Goal: Task Accomplishment & Management: Complete application form

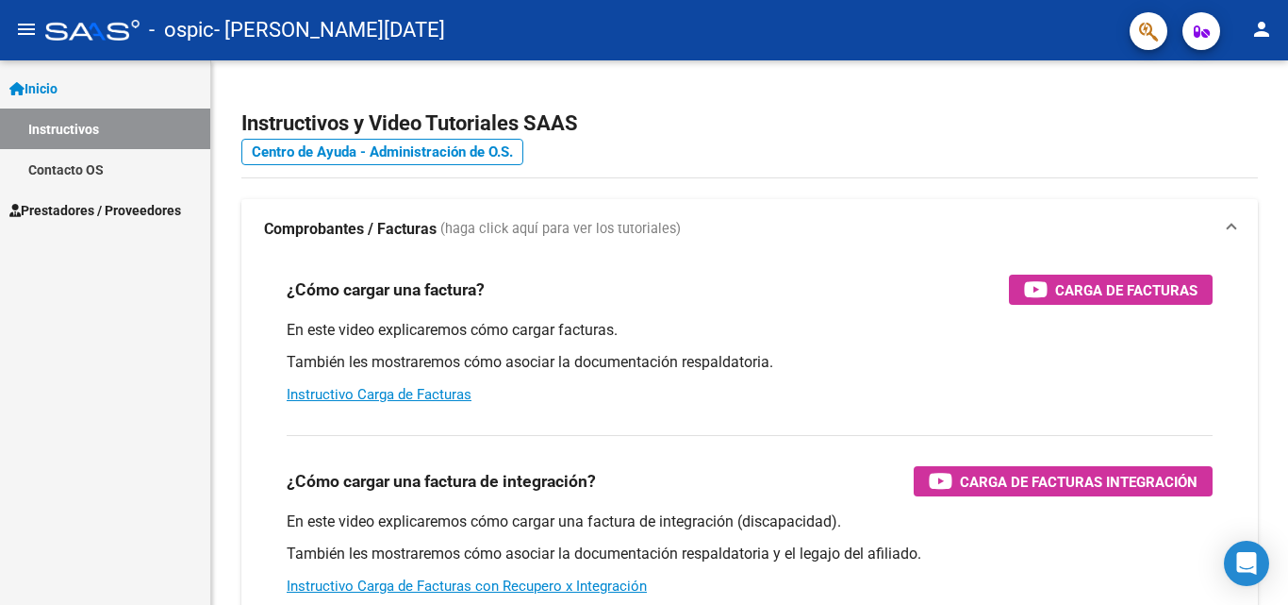
click at [131, 207] on span "Prestadores / Proveedores" at bounding box center [95, 210] width 172 height 21
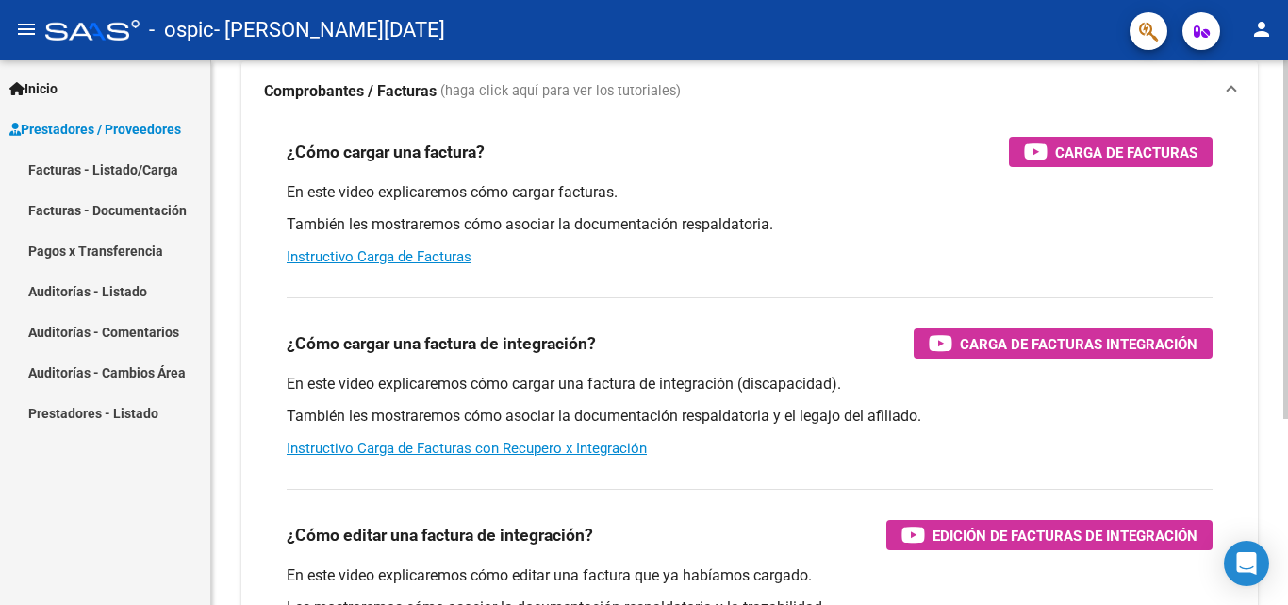
scroll to position [119, 0]
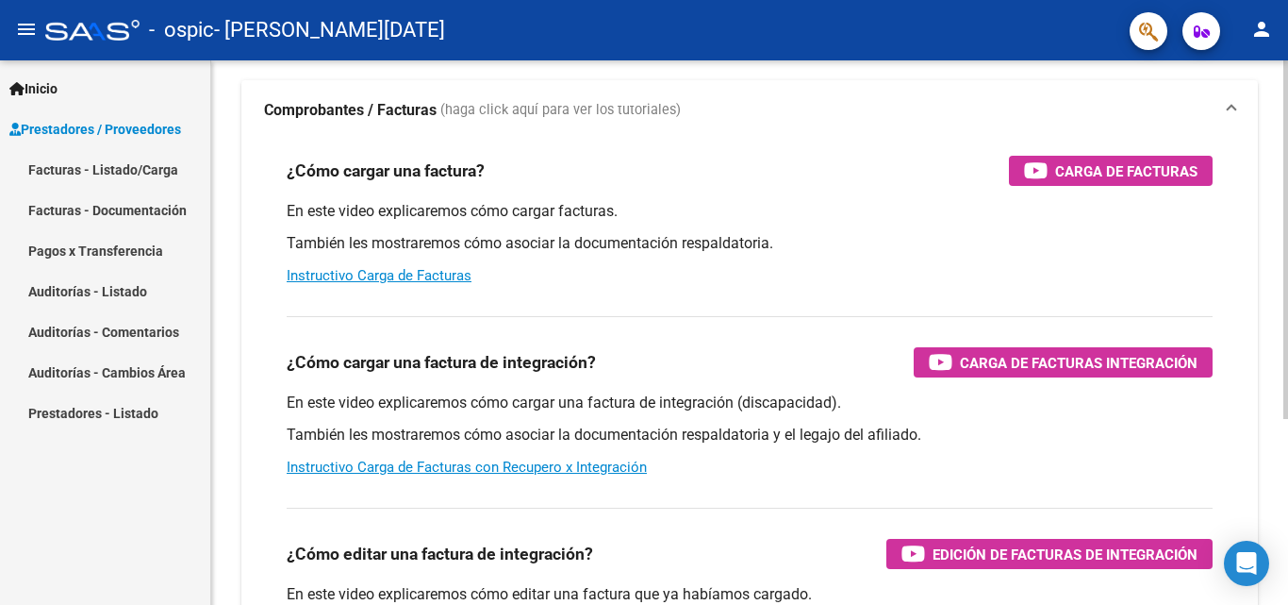
click at [1287, 220] on div at bounding box center [1286, 318] width 5 height 358
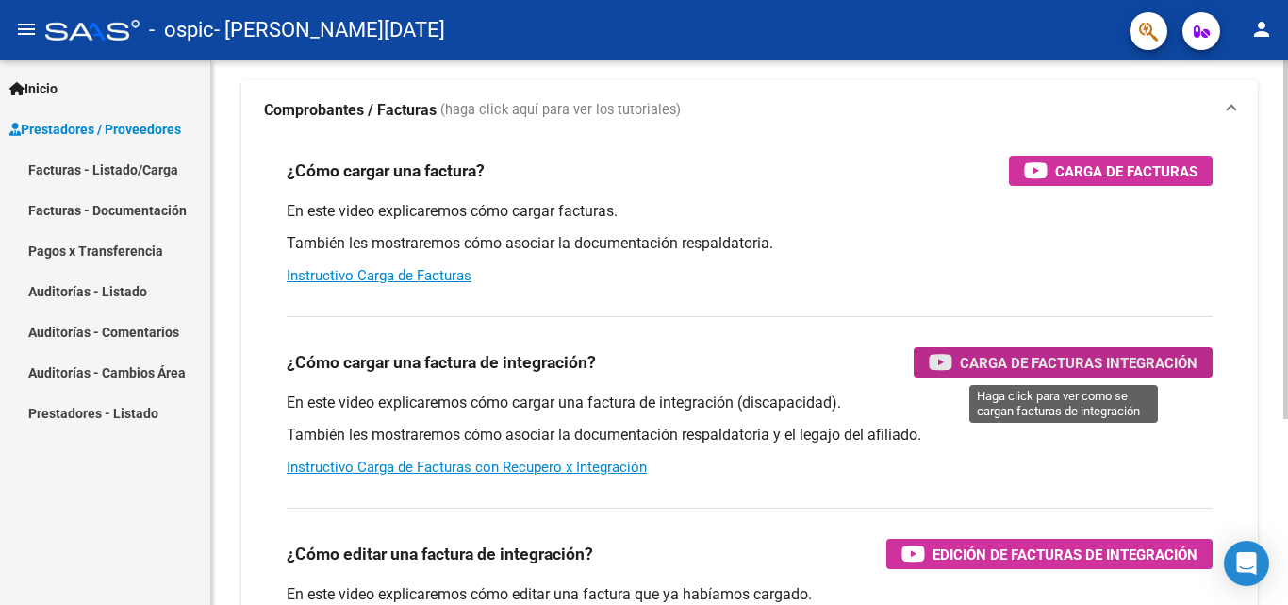
click at [1128, 353] on span "Carga de Facturas Integración" at bounding box center [1079, 363] width 238 height 24
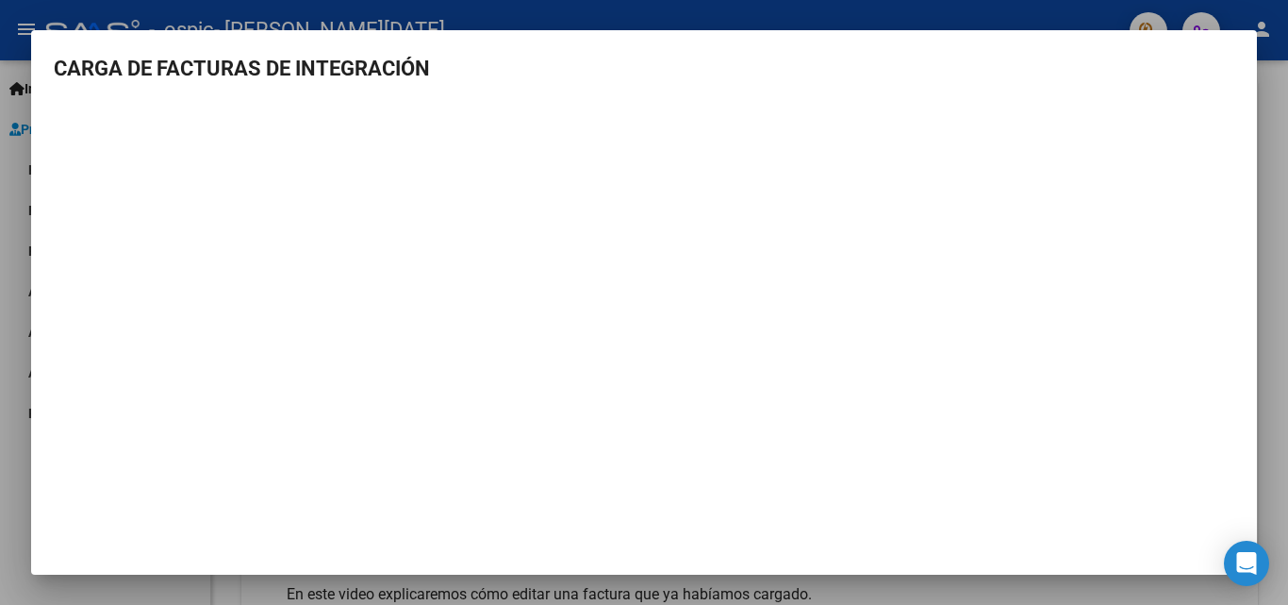
click at [652, 5] on div at bounding box center [644, 302] width 1288 height 605
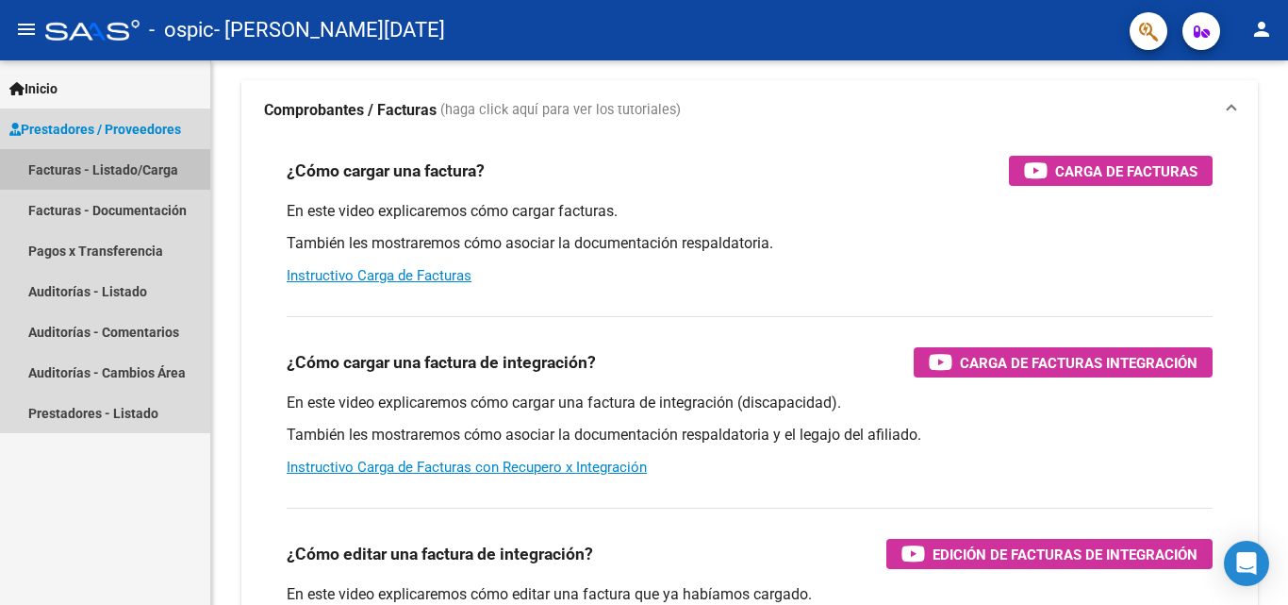
click at [131, 157] on link "Facturas - Listado/Carga" at bounding box center [105, 169] width 210 height 41
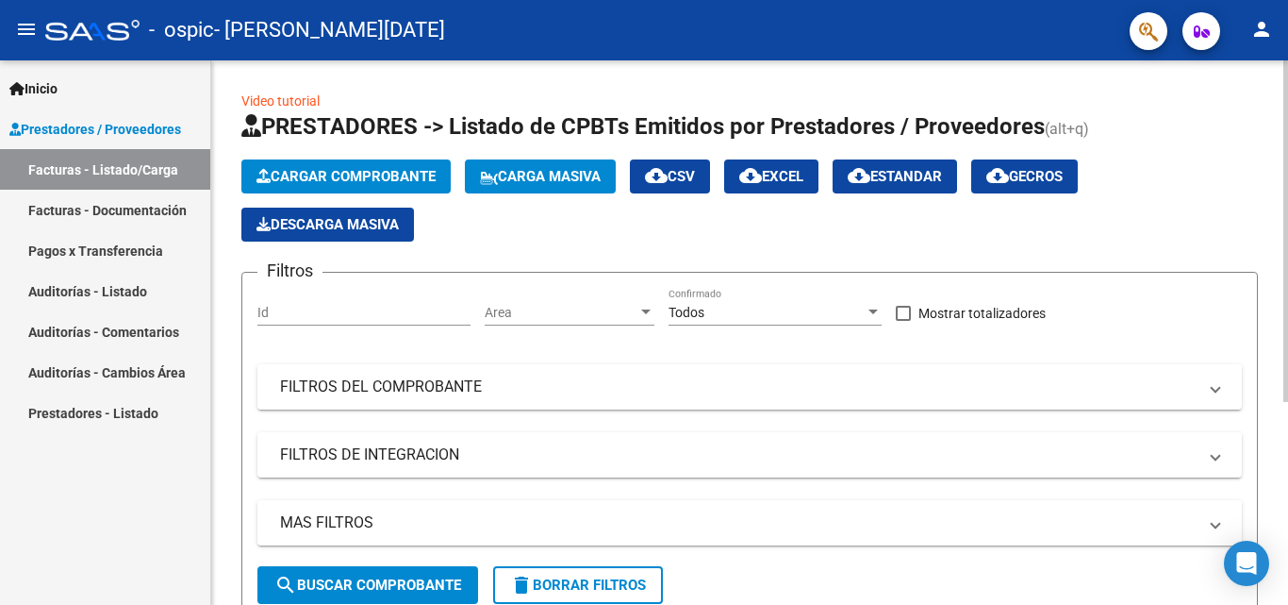
click at [1287, 163] on div at bounding box center [1286, 230] width 5 height 341
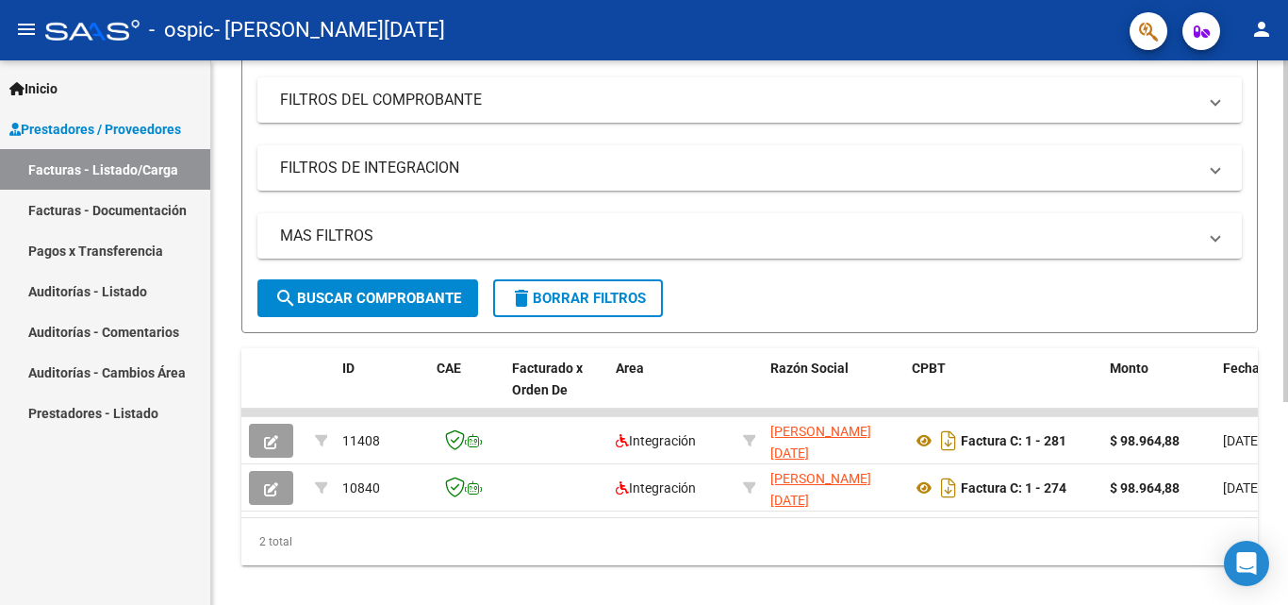
scroll to position [323, 0]
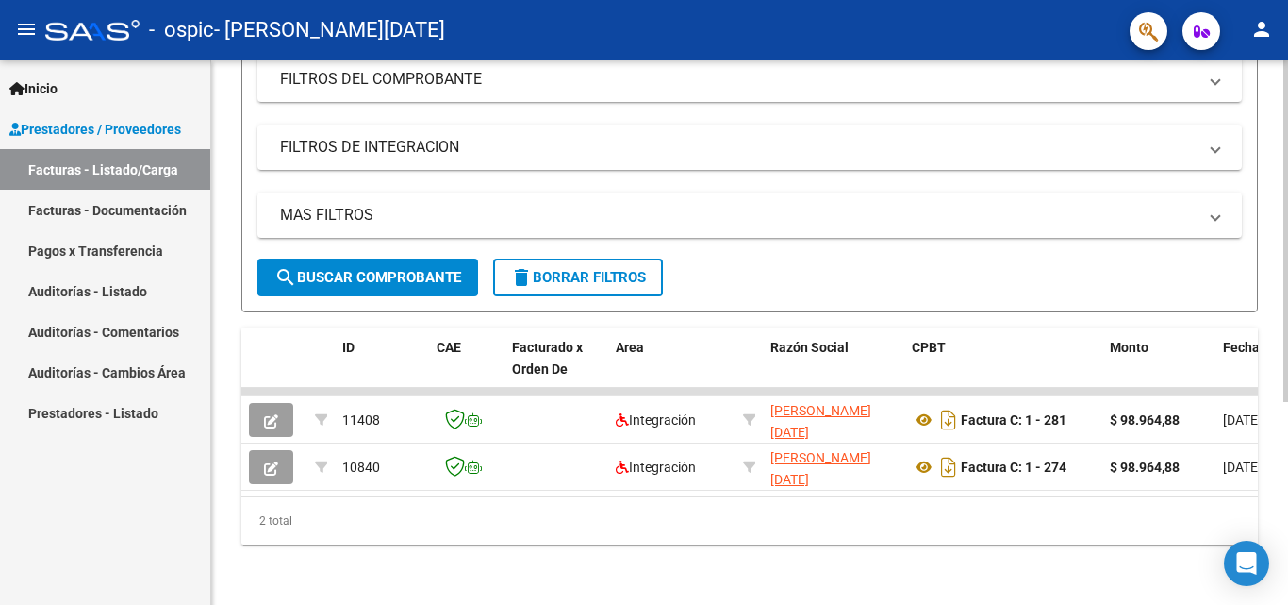
click at [1287, 375] on div at bounding box center [1286, 433] width 5 height 341
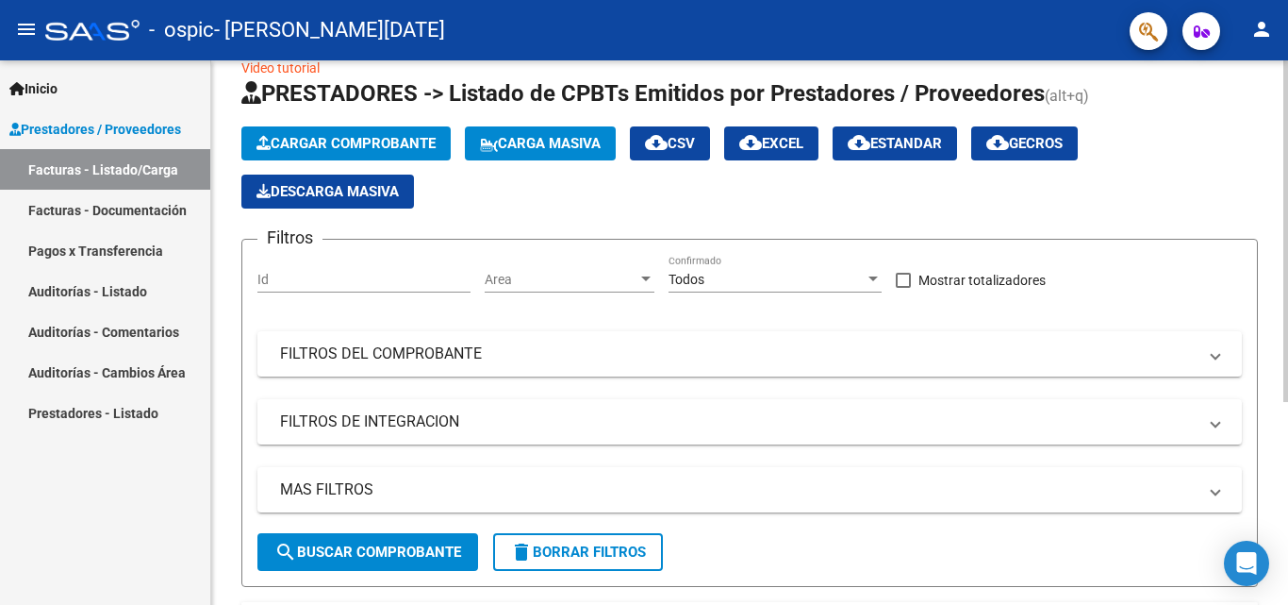
scroll to position [0, 0]
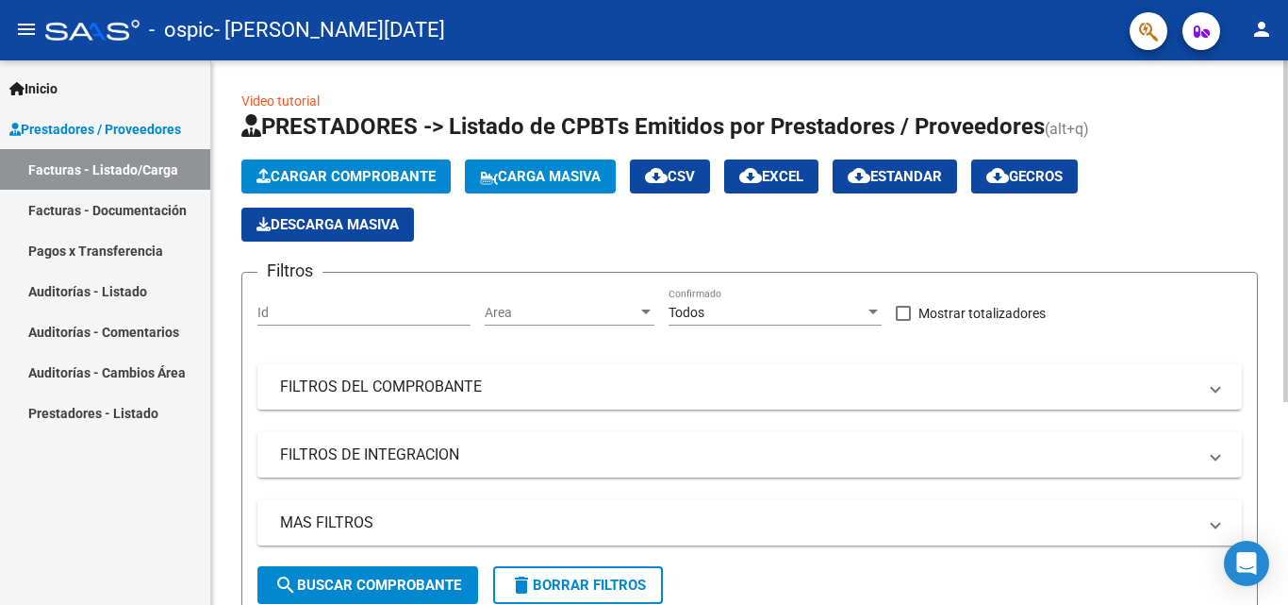
click at [1278, 149] on div "Video tutorial PRESTADORES -> Listado de CPBTs Emitidos por Prestadores / Prove…" at bounding box center [752, 486] width 1082 height 852
click at [337, 182] on span "Cargar Comprobante" at bounding box center [346, 176] width 179 height 17
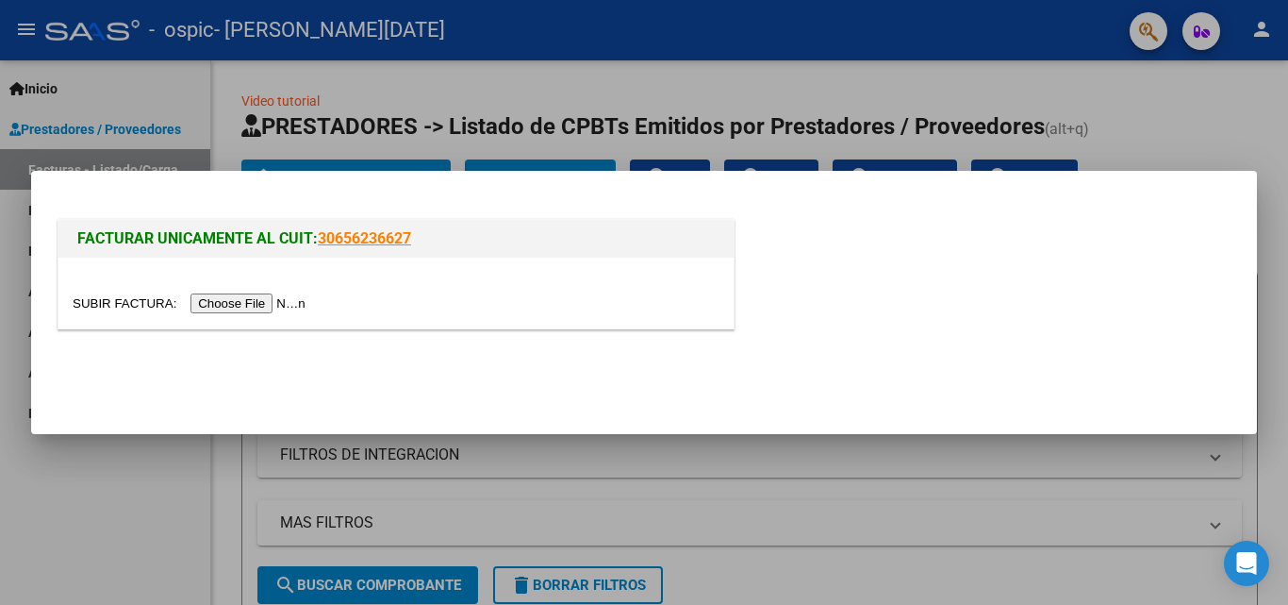
click at [254, 301] on input "file" at bounding box center [192, 303] width 239 height 20
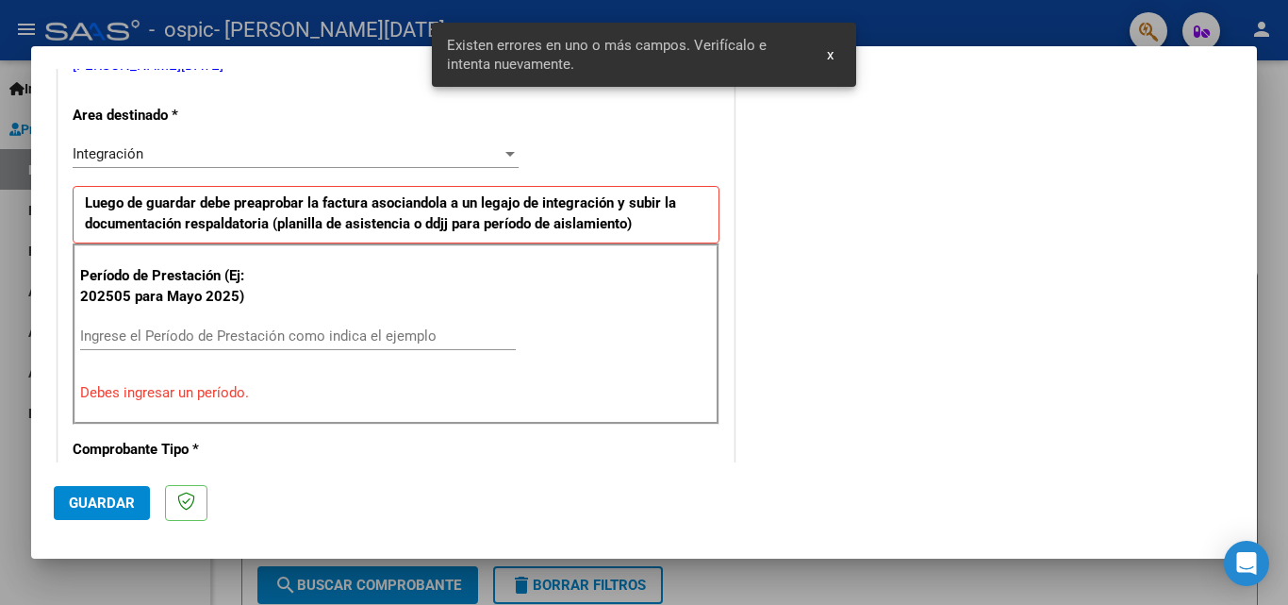
scroll to position [425, 0]
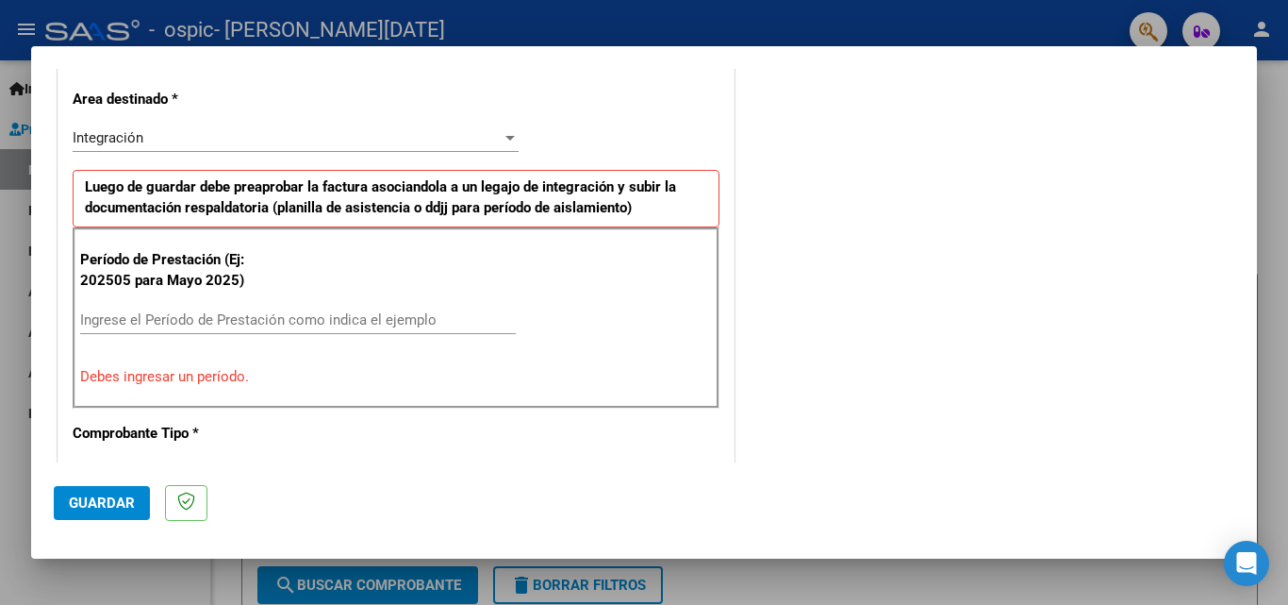
click at [234, 313] on input "Ingrese el Período de Prestación como indica el ejemplo" at bounding box center [298, 319] width 436 height 17
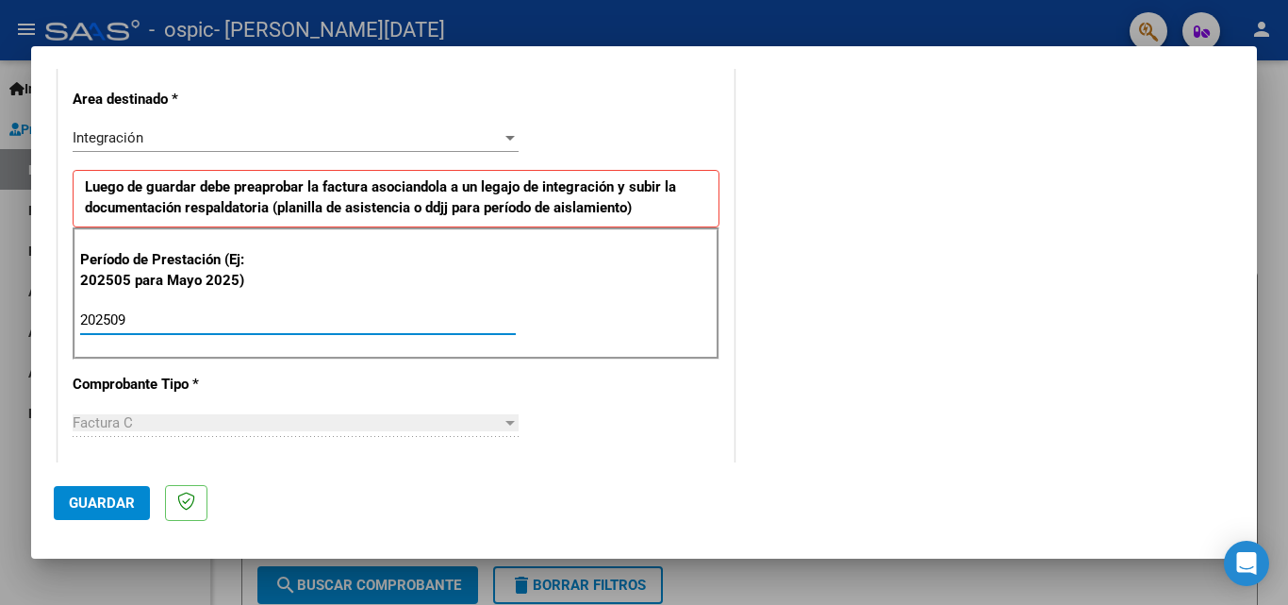
type input "202509"
click at [533, 386] on div "CUIT * 27-39567011-0 Ingresar CUIT ANALISIS PRESTADOR [PERSON_NAME][DATE] [PERS…" at bounding box center [395, 588] width 675 height 1419
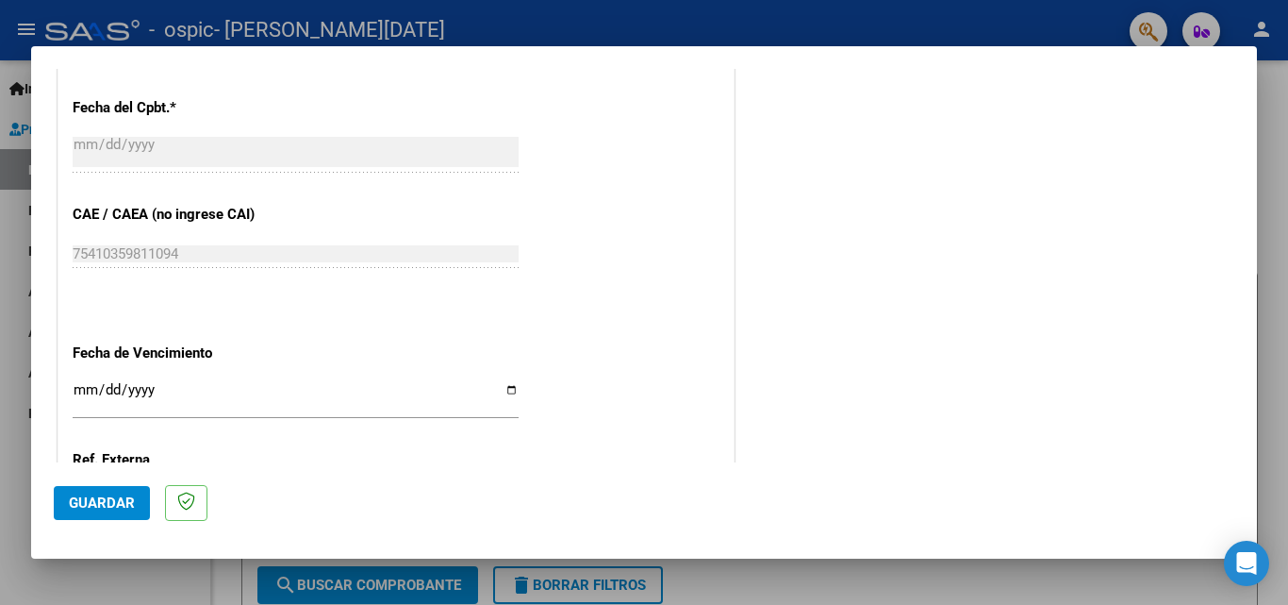
scroll to position [1075, 0]
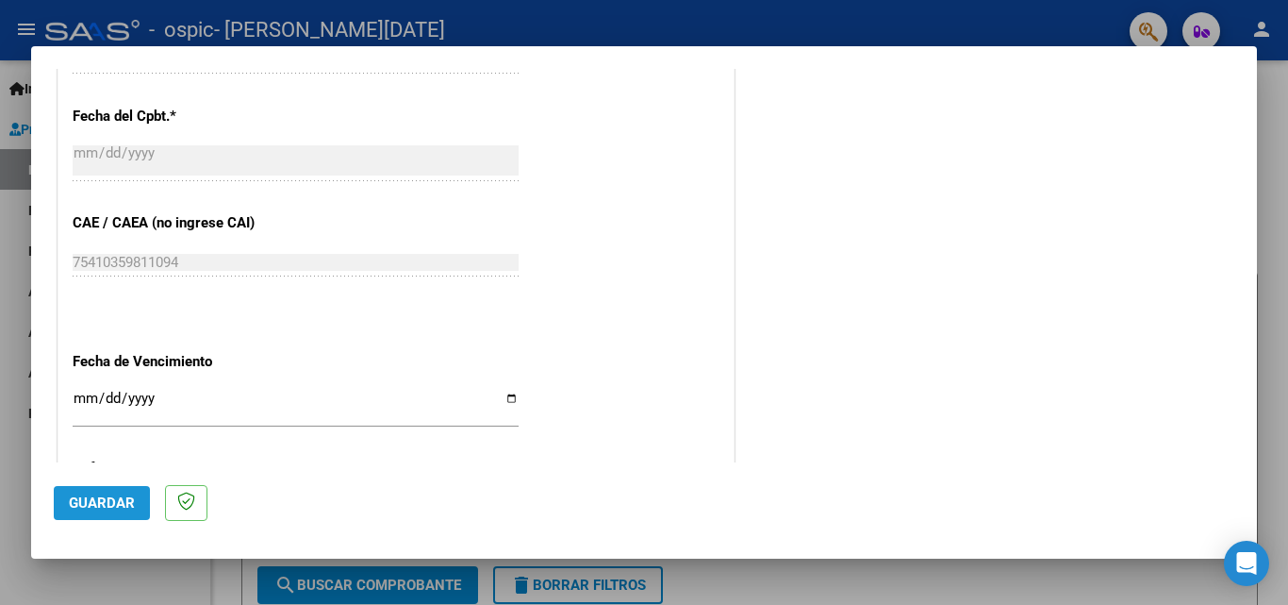
click at [95, 489] on button "Guardar" at bounding box center [102, 503] width 96 height 34
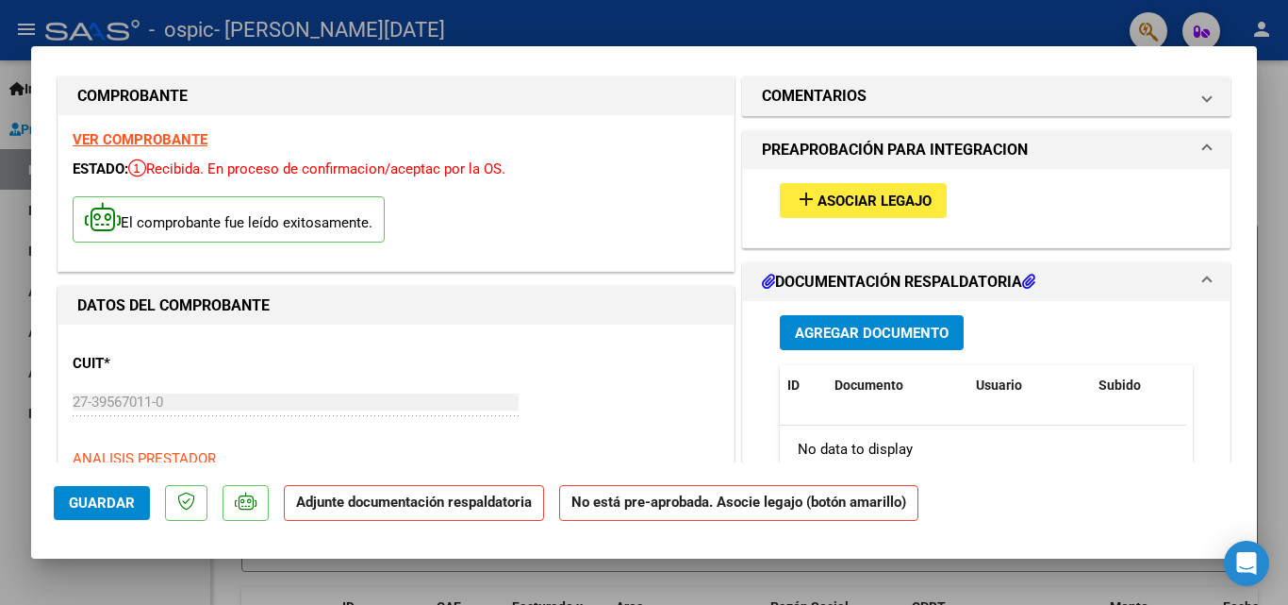
scroll to position [0, 0]
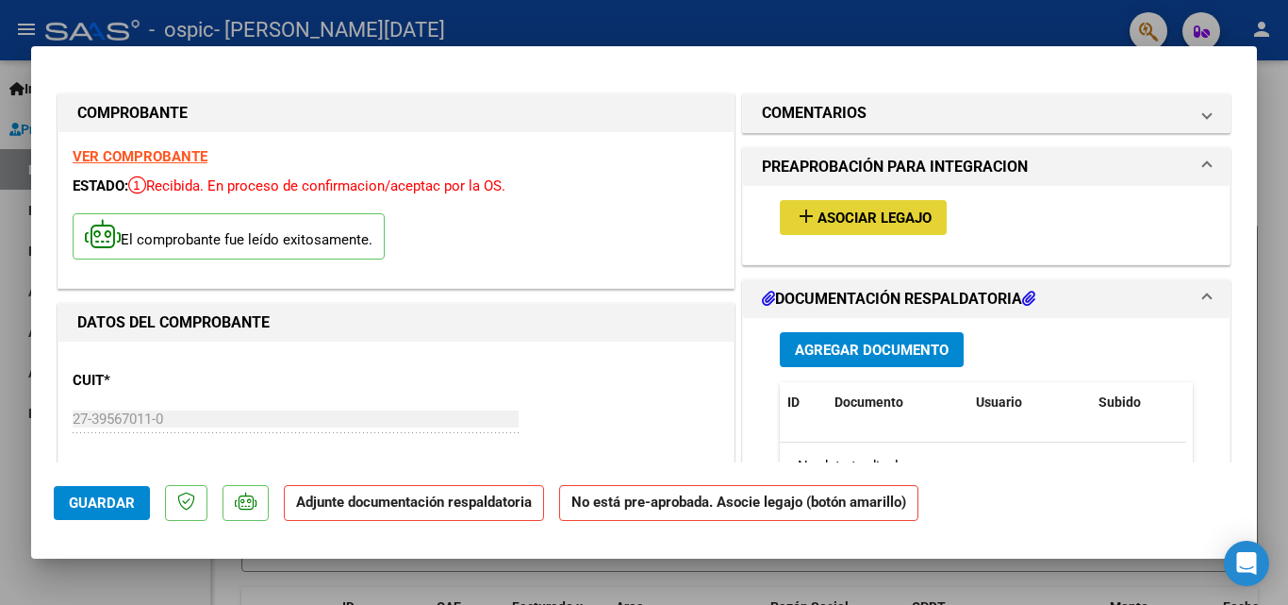
click at [820, 222] on span "Asociar Legajo" at bounding box center [875, 217] width 114 height 17
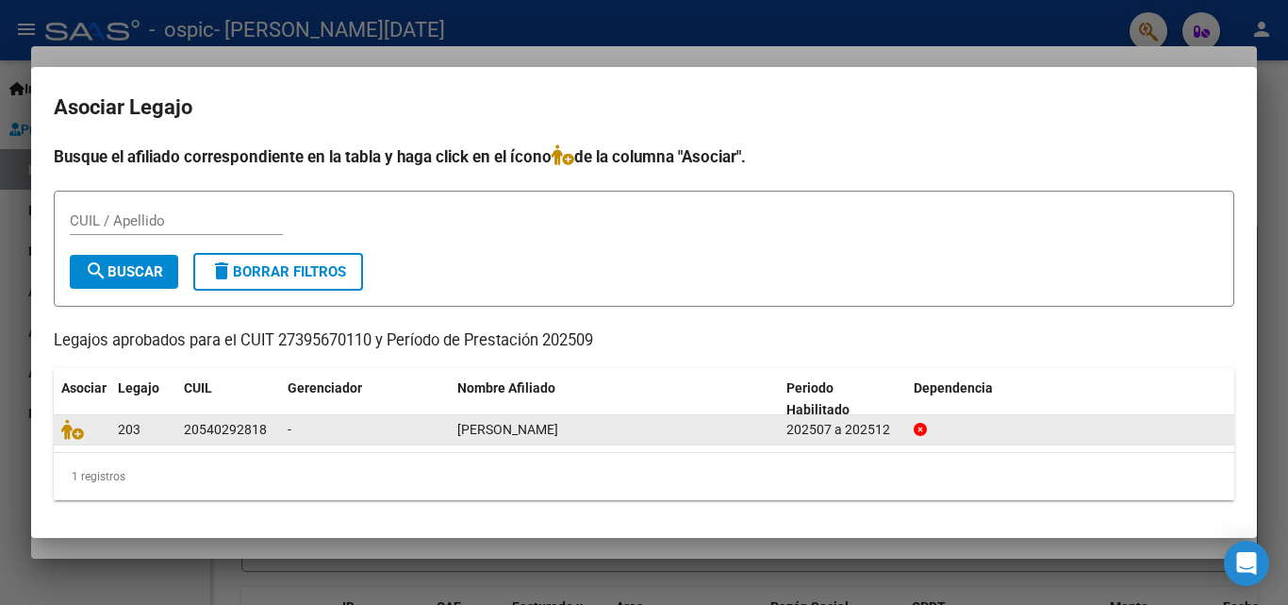
click at [532, 432] on span "[PERSON_NAME]" at bounding box center [507, 429] width 101 height 15
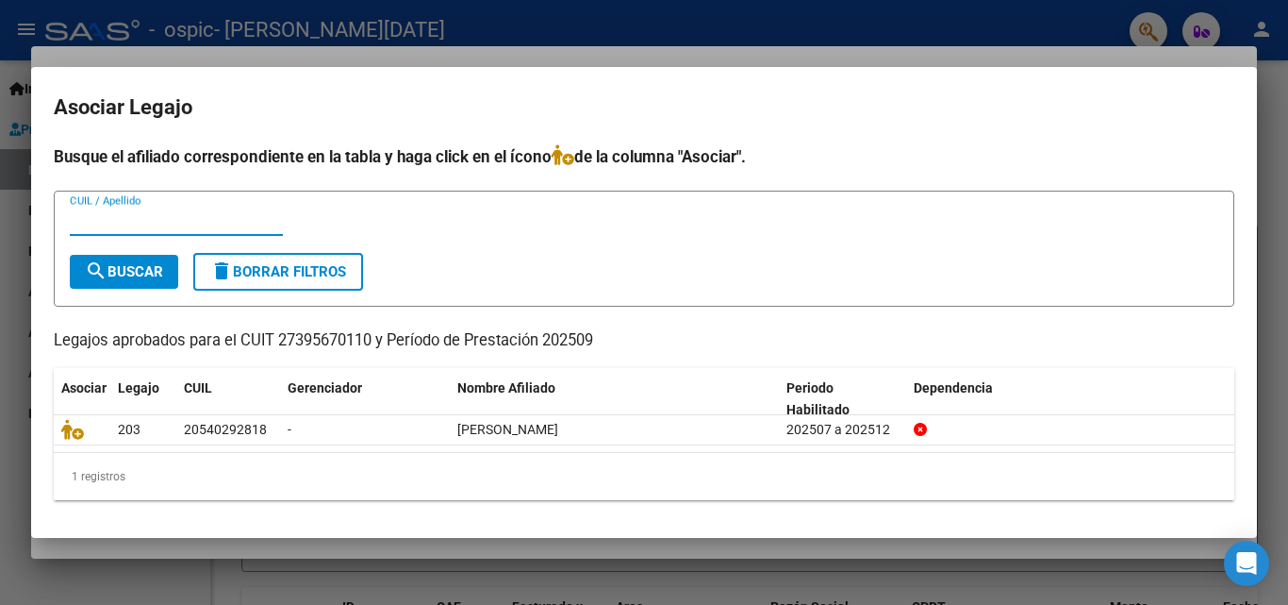
click at [126, 224] on input "CUIL / Apellido" at bounding box center [176, 220] width 213 height 17
type input "[PERSON_NAME]"
click at [115, 268] on span "search Buscar" at bounding box center [124, 271] width 78 height 17
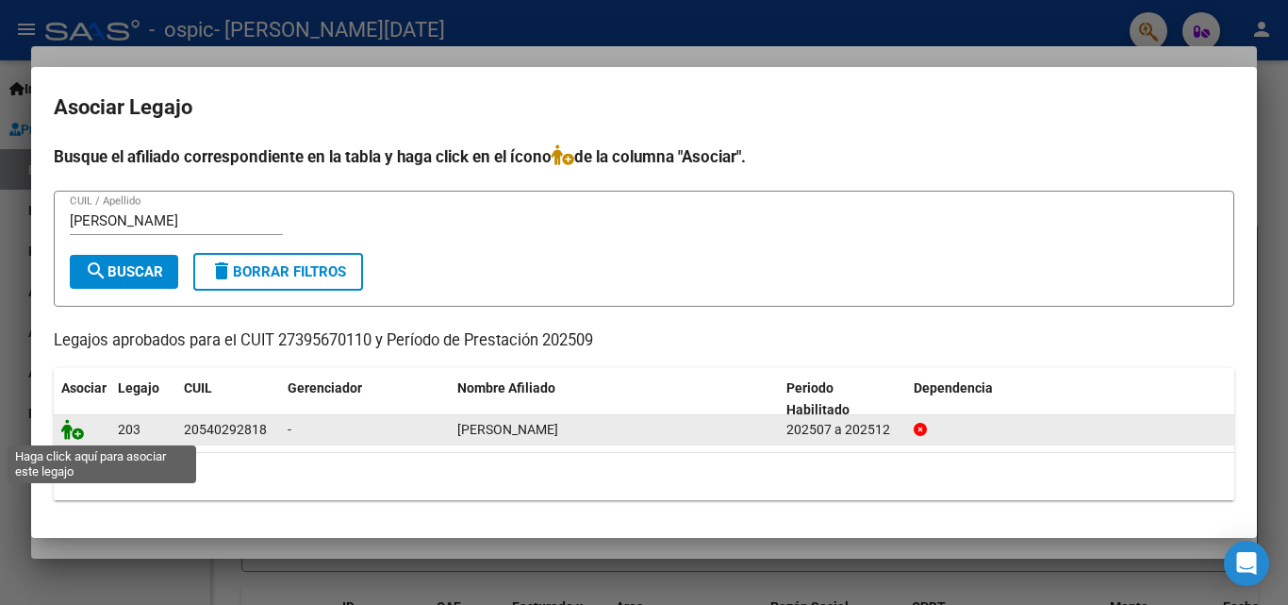
click at [76, 430] on icon at bounding box center [72, 429] width 23 height 21
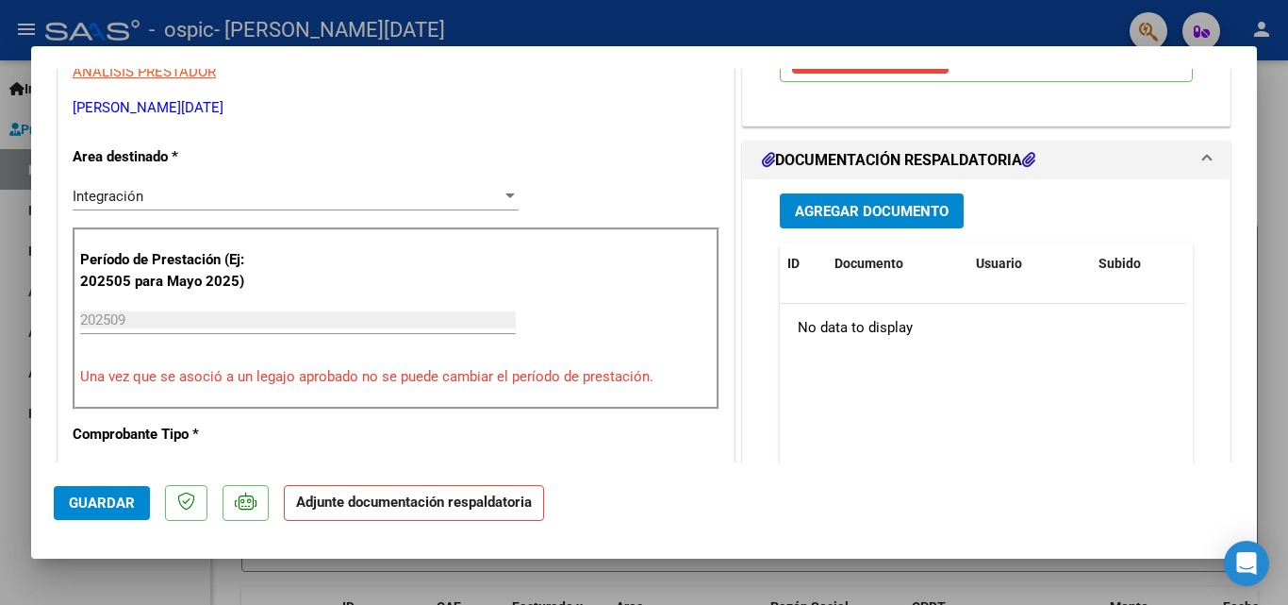
scroll to position [417, 0]
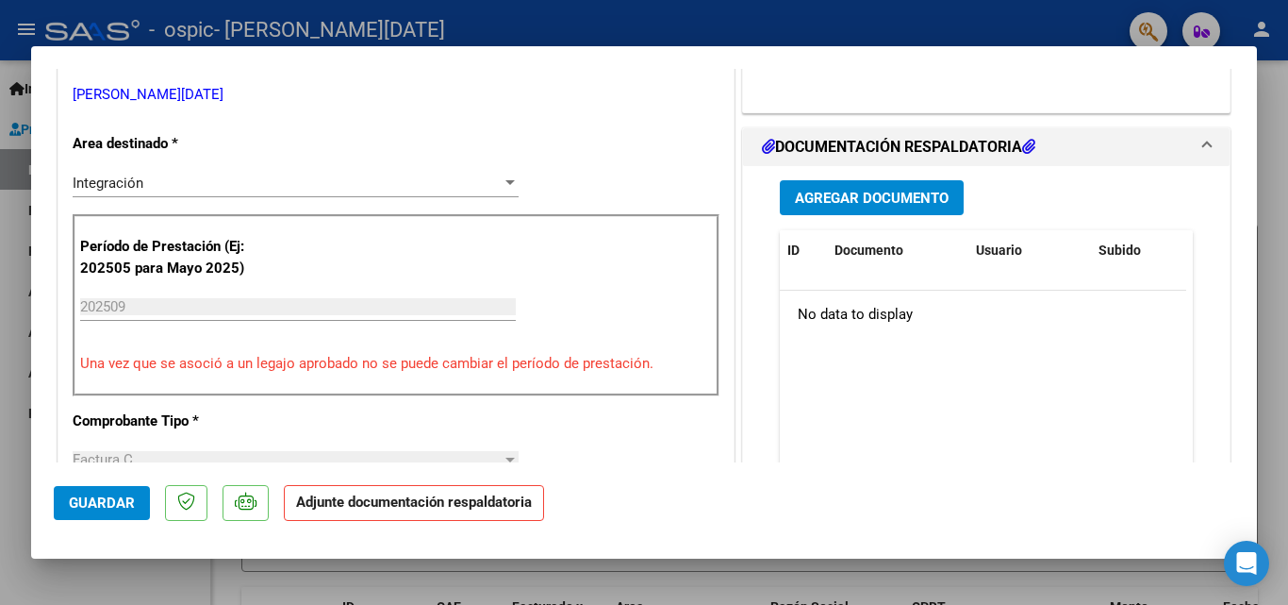
drag, startPoint x: 1260, startPoint y: 231, endPoint x: 1260, endPoint y: 250, distance: 18.9
click at [1260, 250] on div at bounding box center [644, 302] width 1288 height 605
type input "$ 0,00"
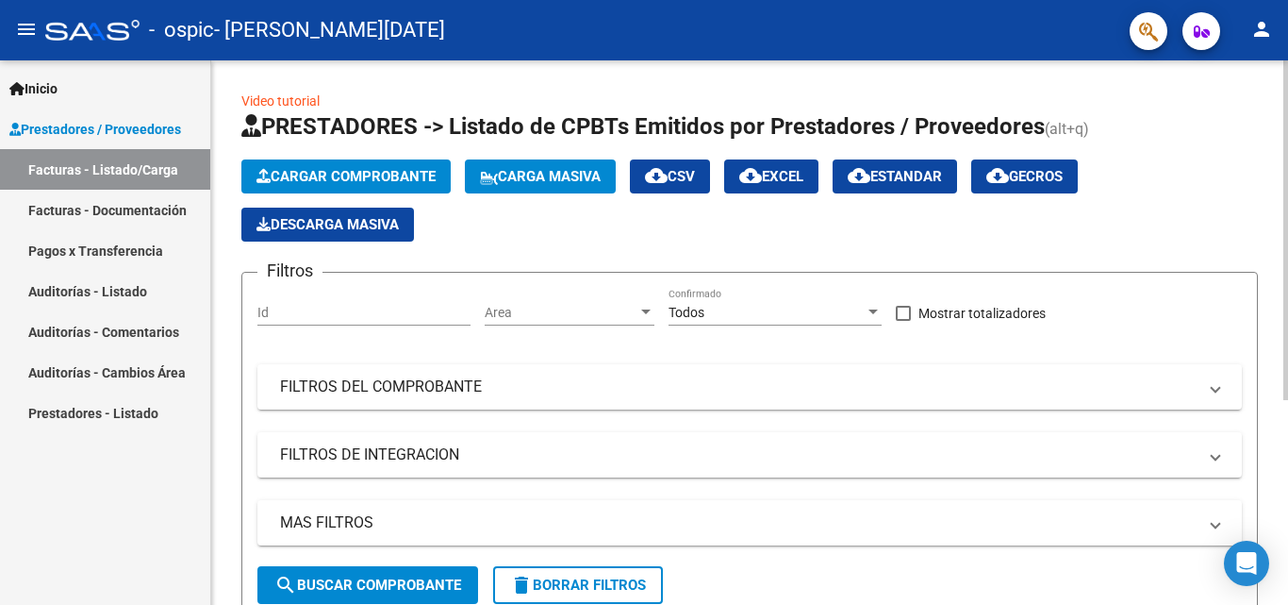
drag, startPoint x: 1250, startPoint y: 244, endPoint x: 1252, endPoint y: 255, distance: 10.8
click at [1252, 255] on app-list-header "PRESTADORES -> Listado de CPBTs Emitidos por Prestadores / Proveedores (alt+q) …" at bounding box center [749, 365] width 1017 height 508
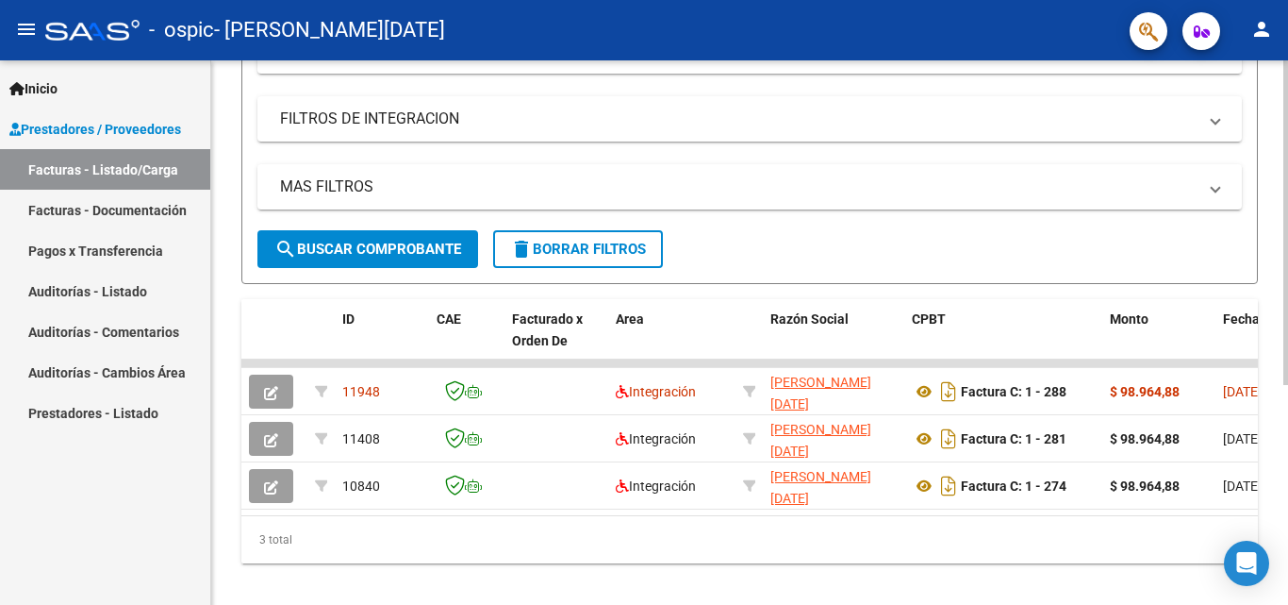
scroll to position [370, 0]
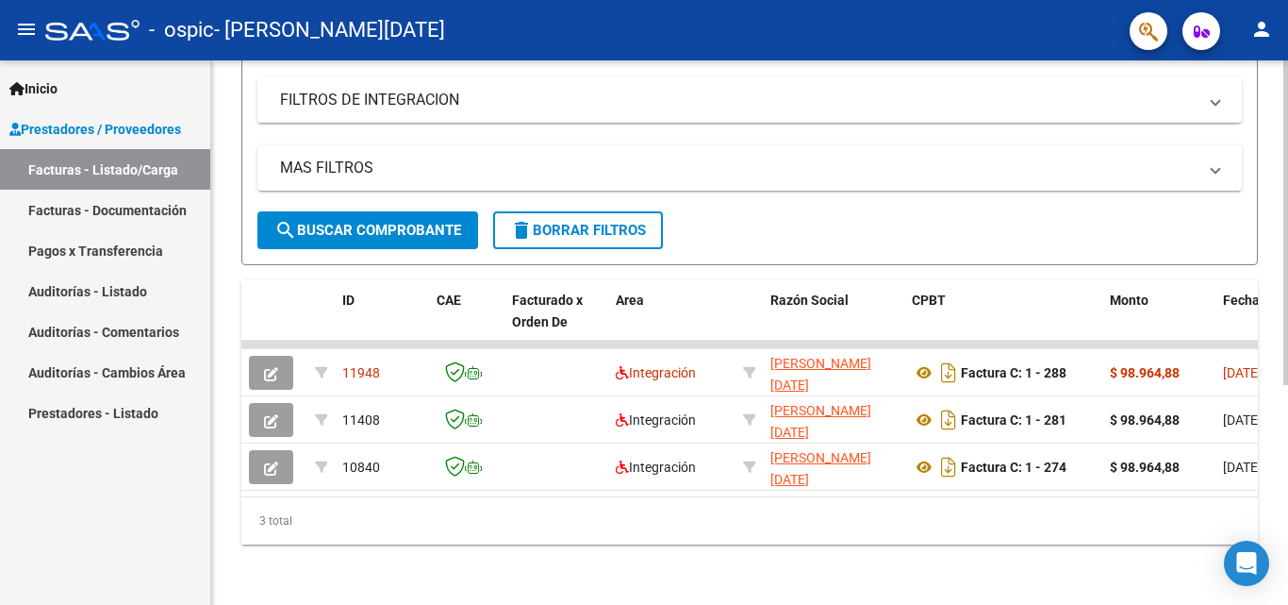
click at [1287, 455] on div at bounding box center [1286, 442] width 5 height 324
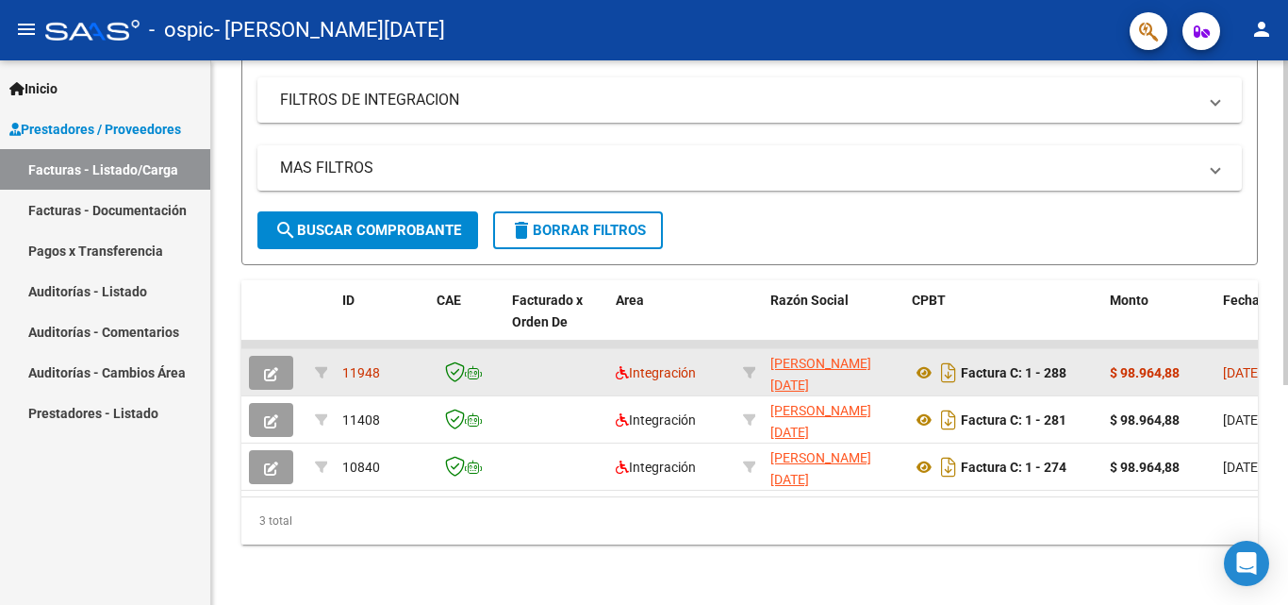
click at [282, 356] on button "button" at bounding box center [271, 373] width 44 height 34
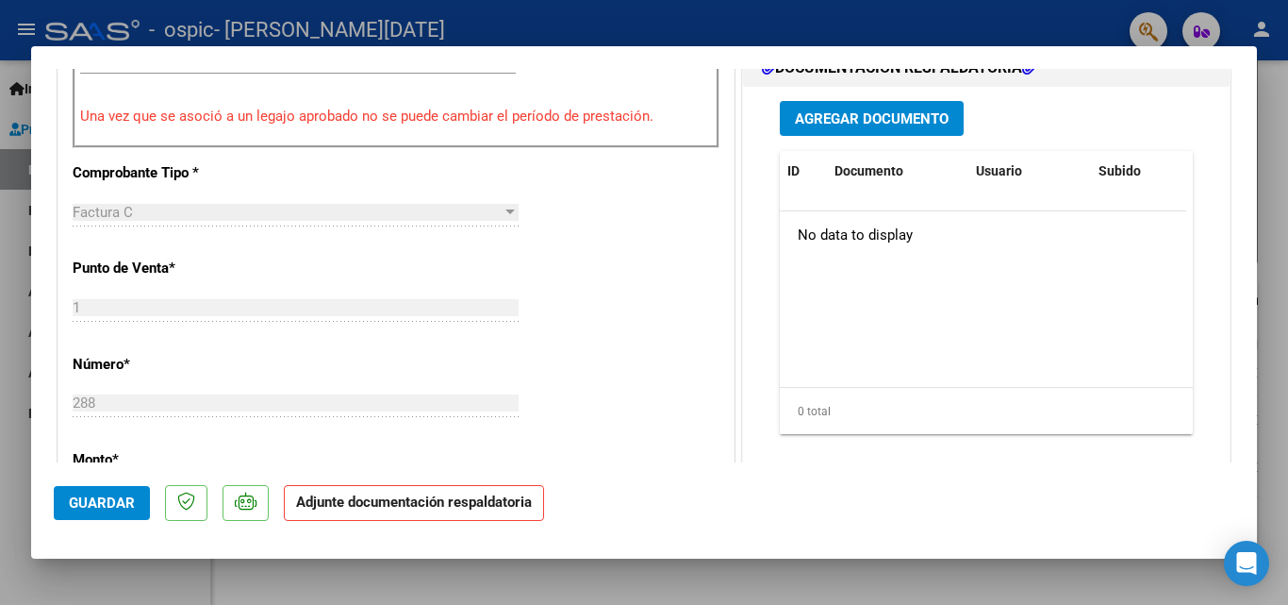
scroll to position [604, 0]
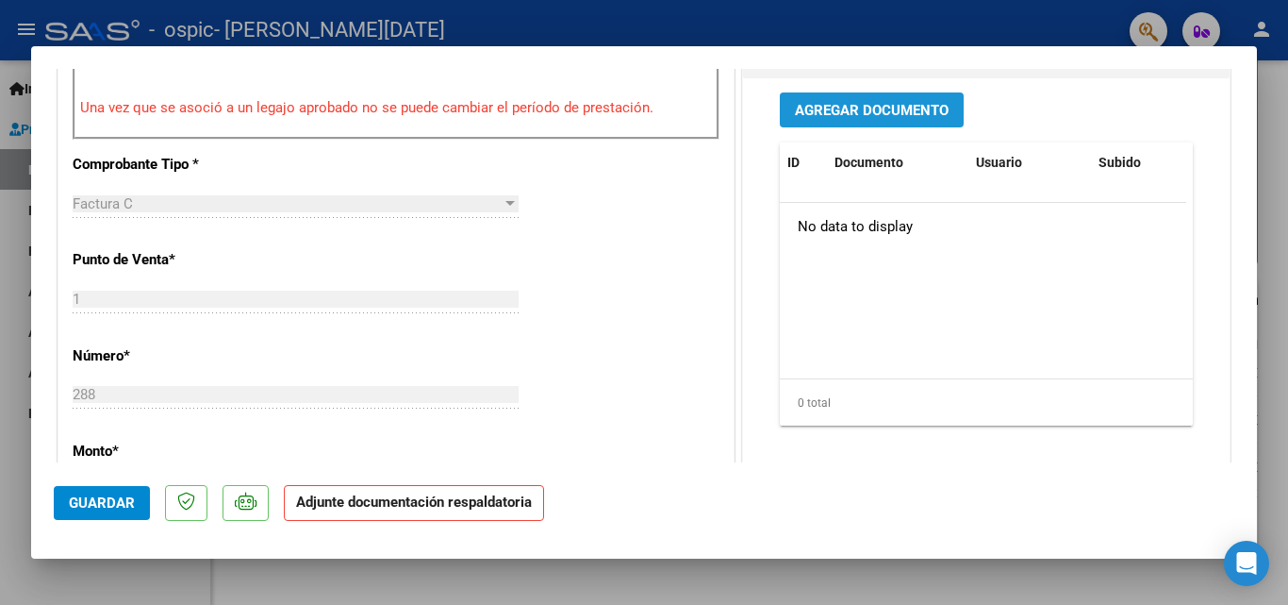
click at [861, 116] on span "Agregar Documento" at bounding box center [872, 110] width 154 height 17
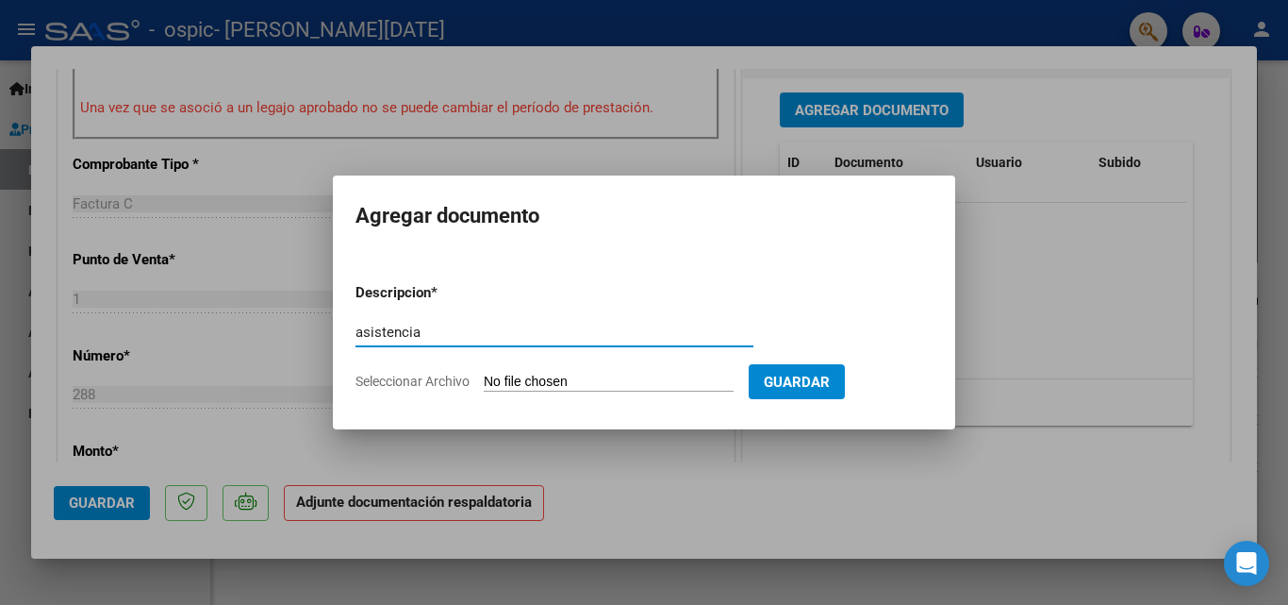
type input "asistencia"
click at [568, 382] on input "Seleccionar Archivo" at bounding box center [609, 382] width 250 height 18
type input "C:\fakepath\asistencia nico.pdf"
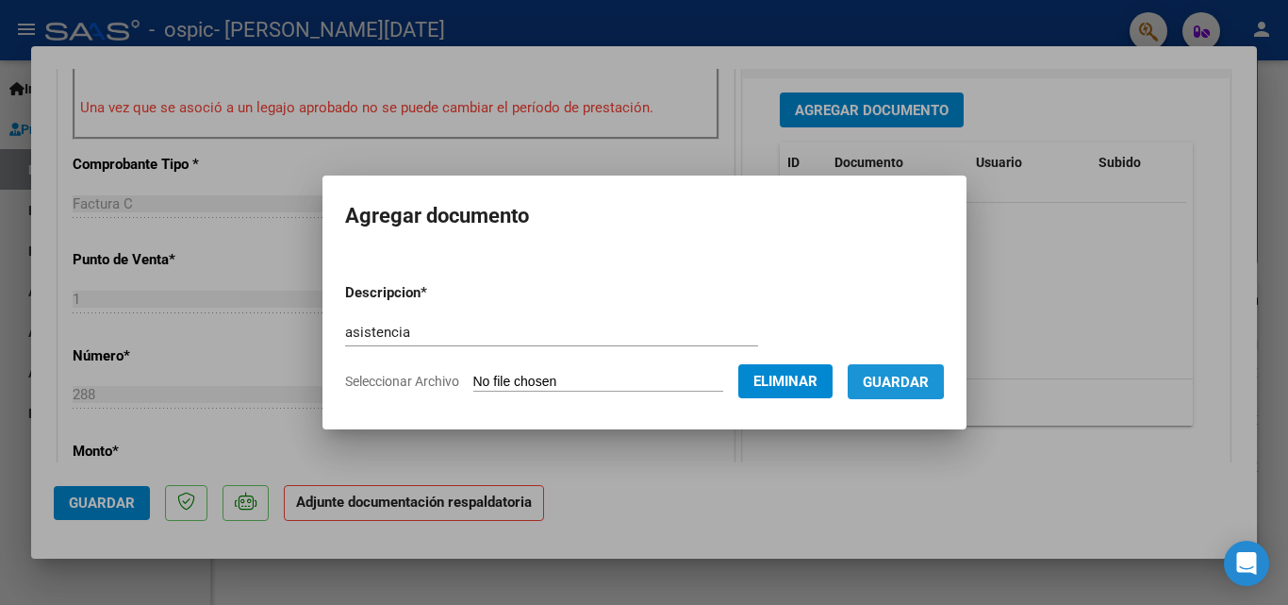
click at [884, 378] on span "Guardar" at bounding box center [896, 381] width 66 height 17
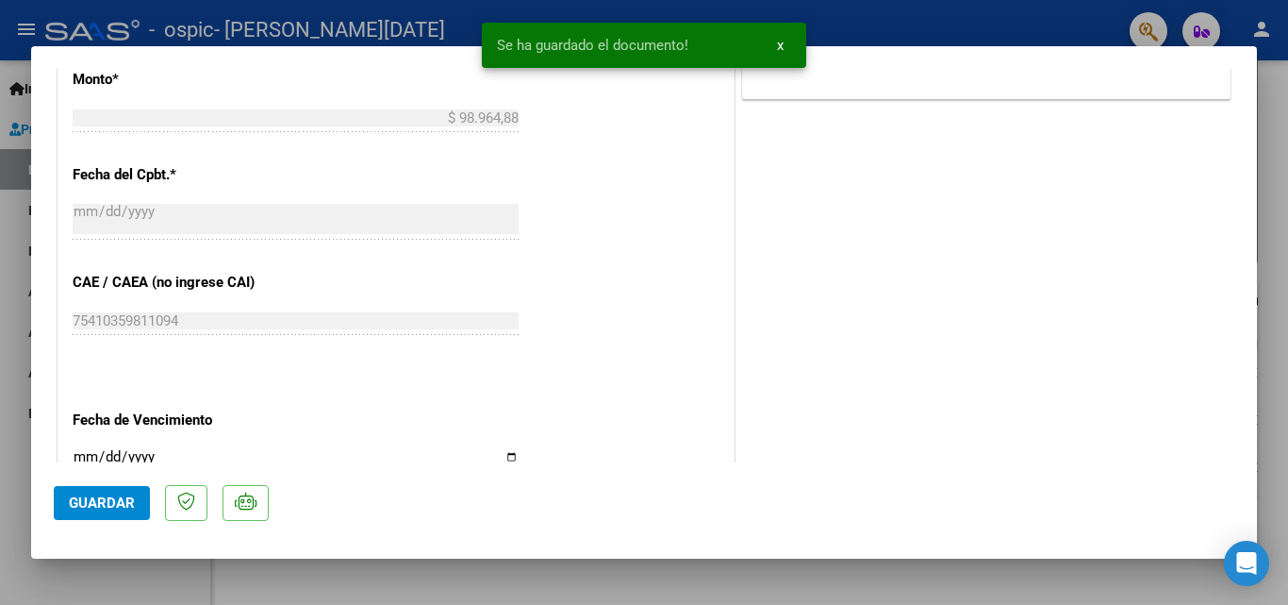
scroll to position [1055, 0]
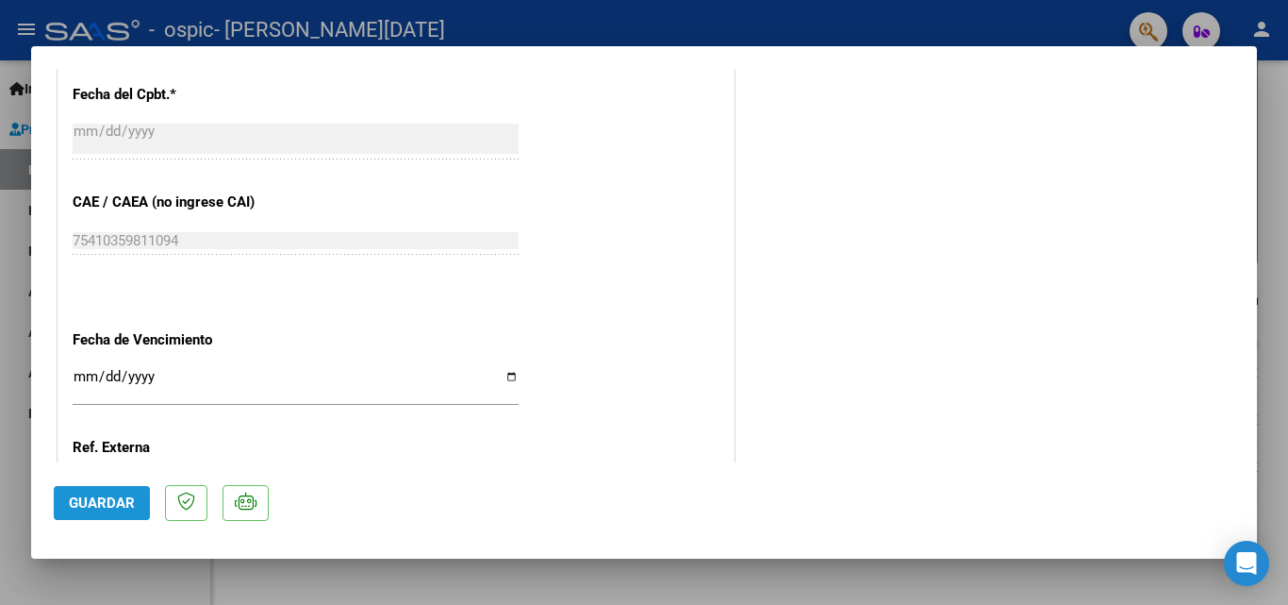
click at [90, 502] on span "Guardar" at bounding box center [102, 502] width 66 height 17
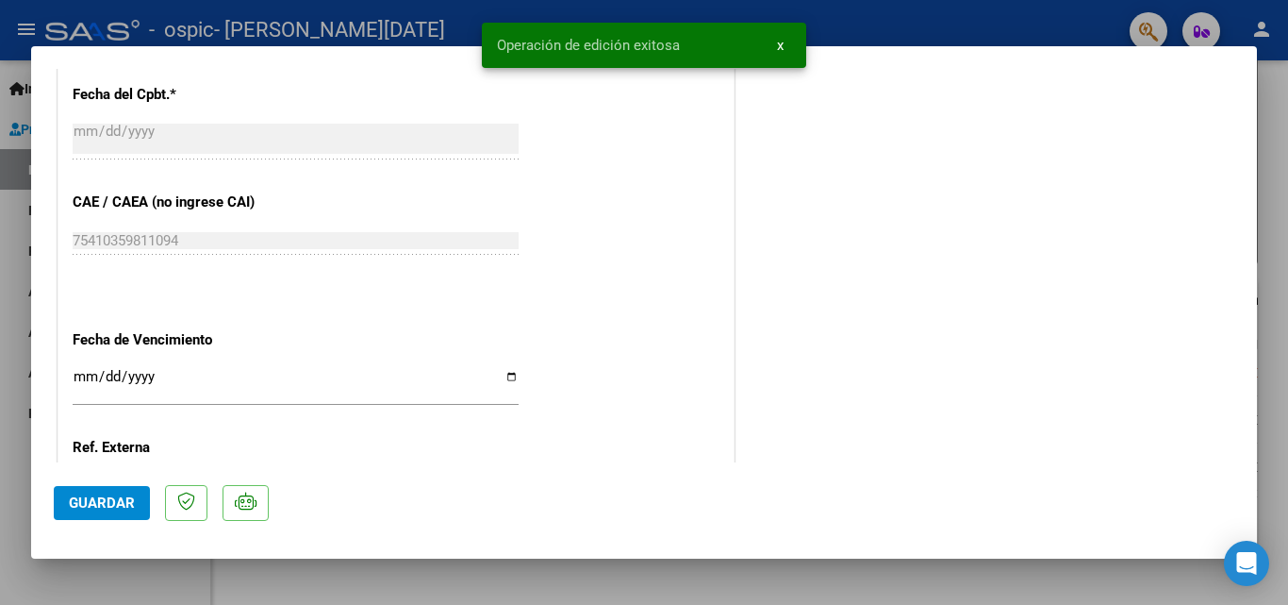
click at [1005, 40] on div at bounding box center [644, 302] width 1288 height 605
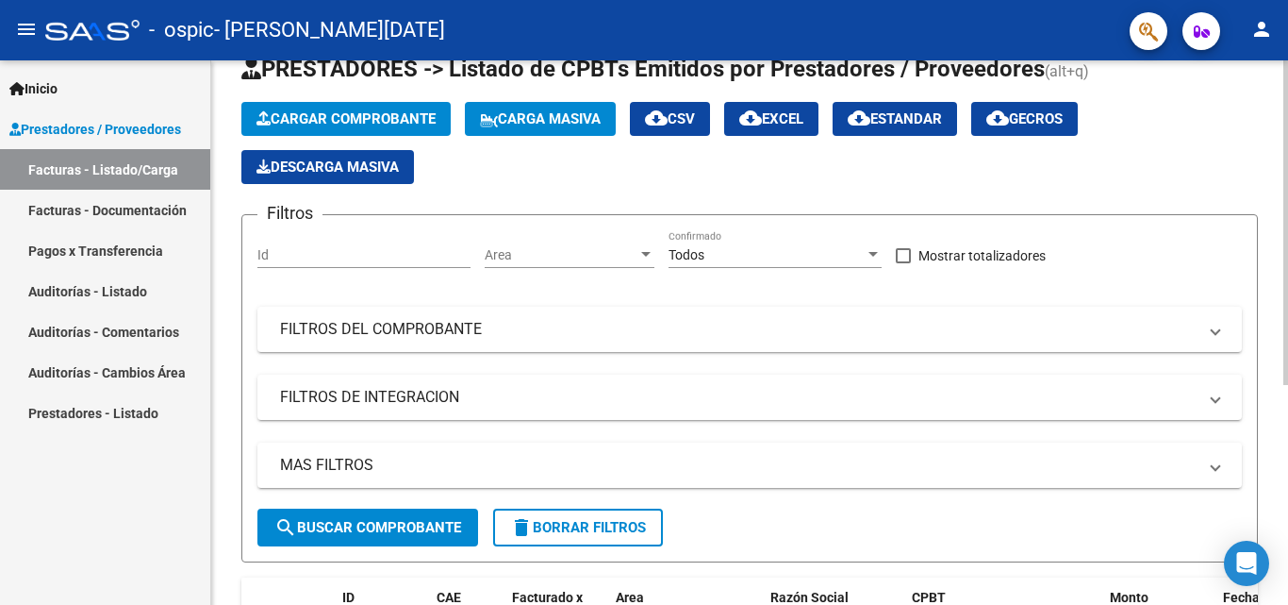
scroll to position [0, 0]
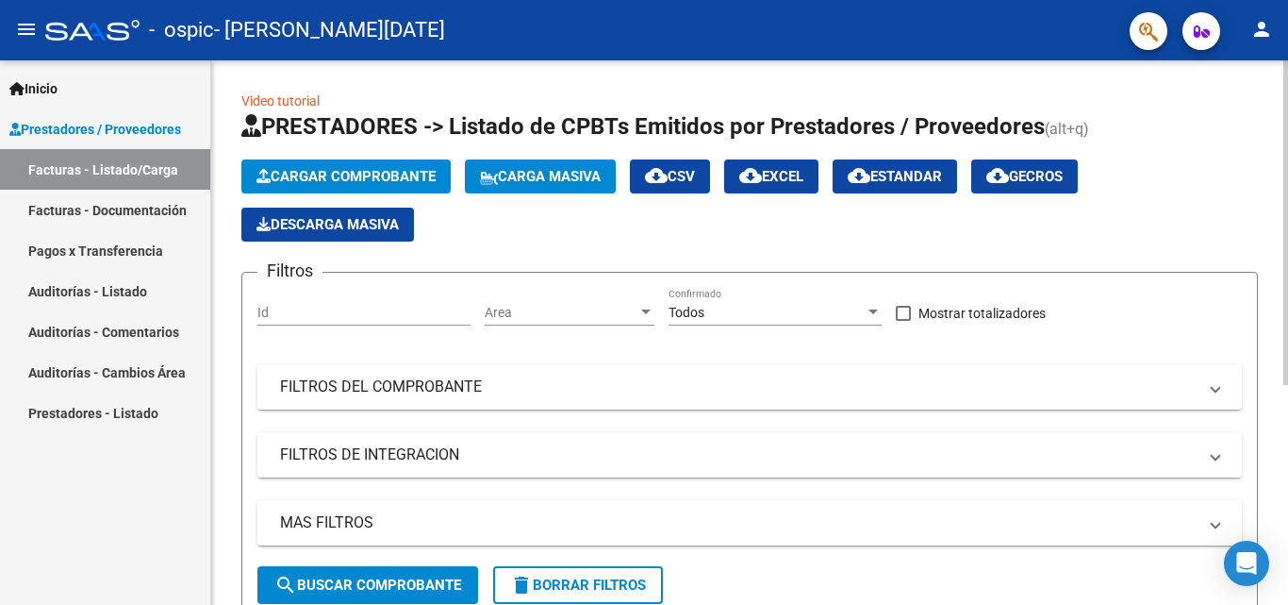
click at [1287, 144] on div at bounding box center [1286, 222] width 5 height 324
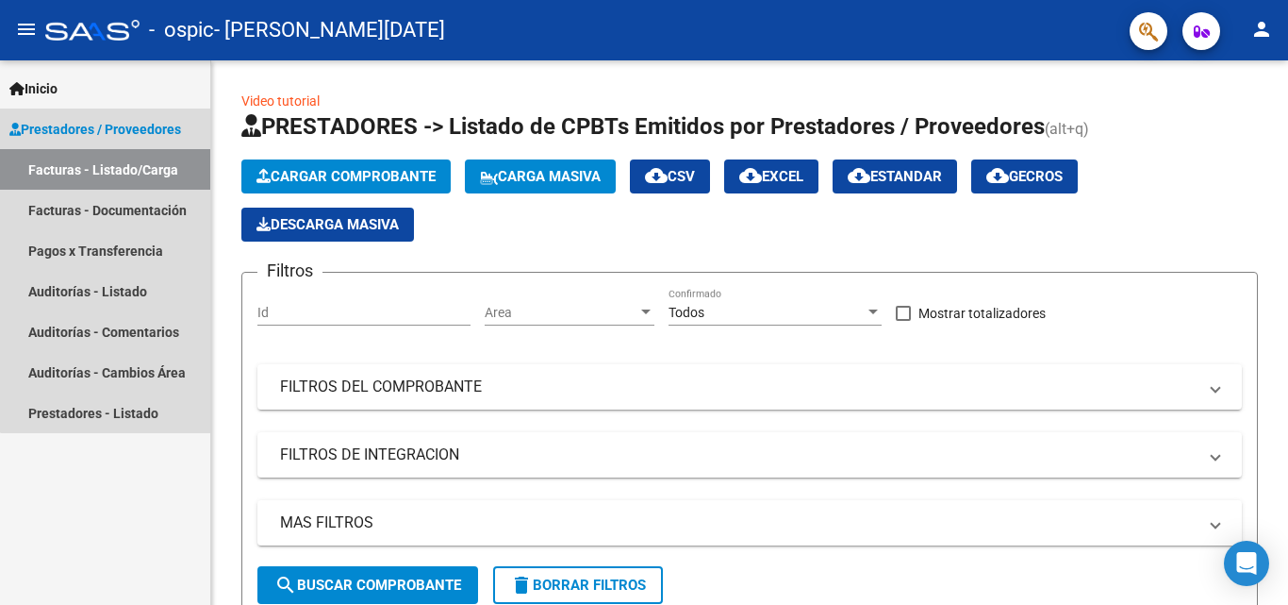
click at [161, 120] on span "Prestadores / Proveedores" at bounding box center [95, 129] width 172 height 21
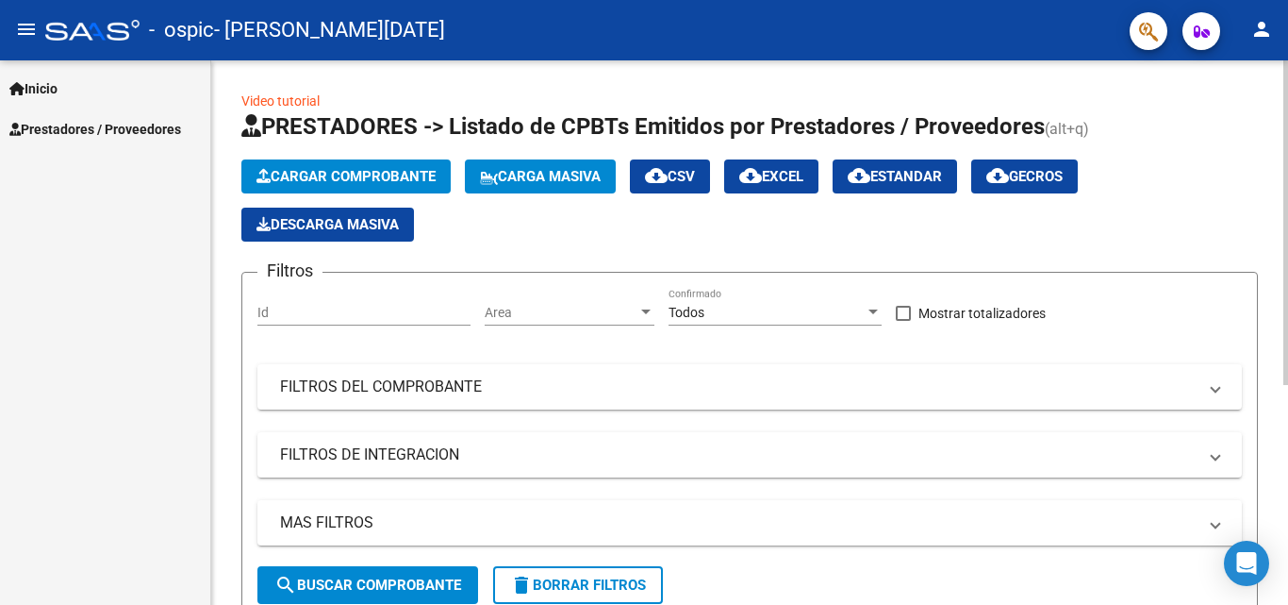
click at [1287, 65] on div at bounding box center [1286, 222] width 5 height 324
